Goal: Task Accomplishment & Management: Use online tool/utility

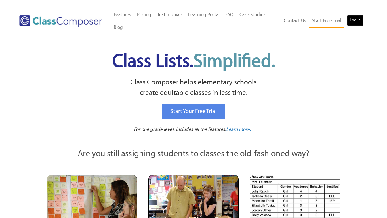
click at [356, 19] on link "Log In" at bounding box center [355, 21] width 16 height 12
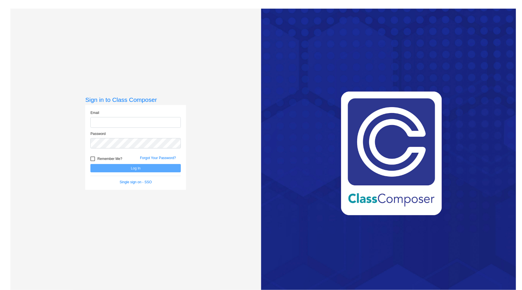
click at [165, 123] on input "email" at bounding box center [135, 122] width 90 height 11
type input "[PERSON_NAME][EMAIL_ADDRESS][PERSON_NAME][PERSON_NAME][DOMAIN_NAME]"
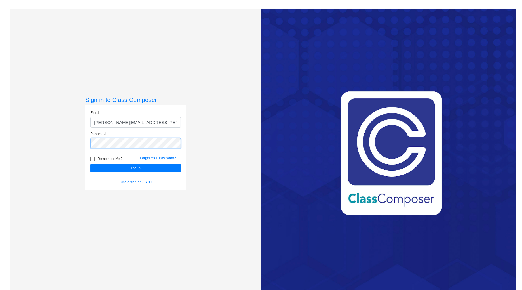
click at [90, 164] on button "Log In" at bounding box center [135, 168] width 90 height 8
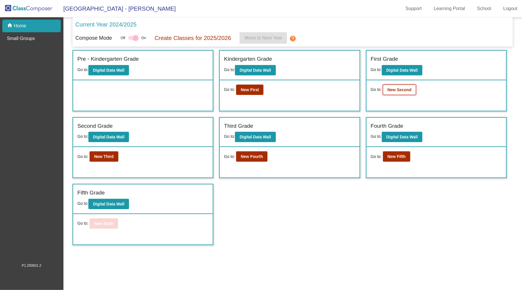
click at [401, 89] on b "New Second" at bounding box center [399, 89] width 24 height 5
